Goal: Check status

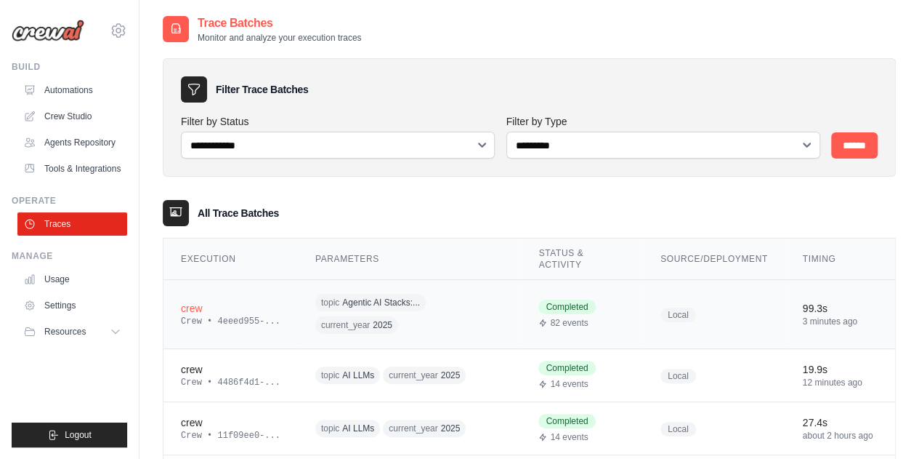
click at [220, 306] on div "crew" at bounding box center [231, 308] width 100 height 15
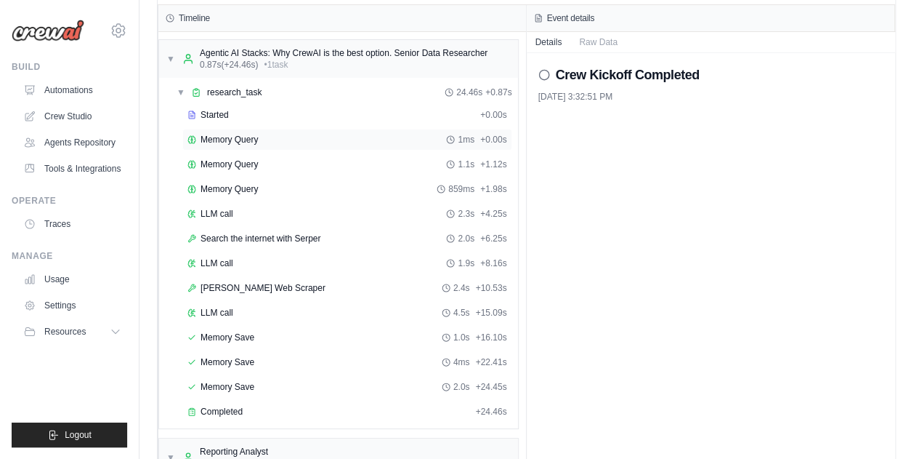
scroll to position [41, 0]
